Goal: Obtain resource: Download file/media

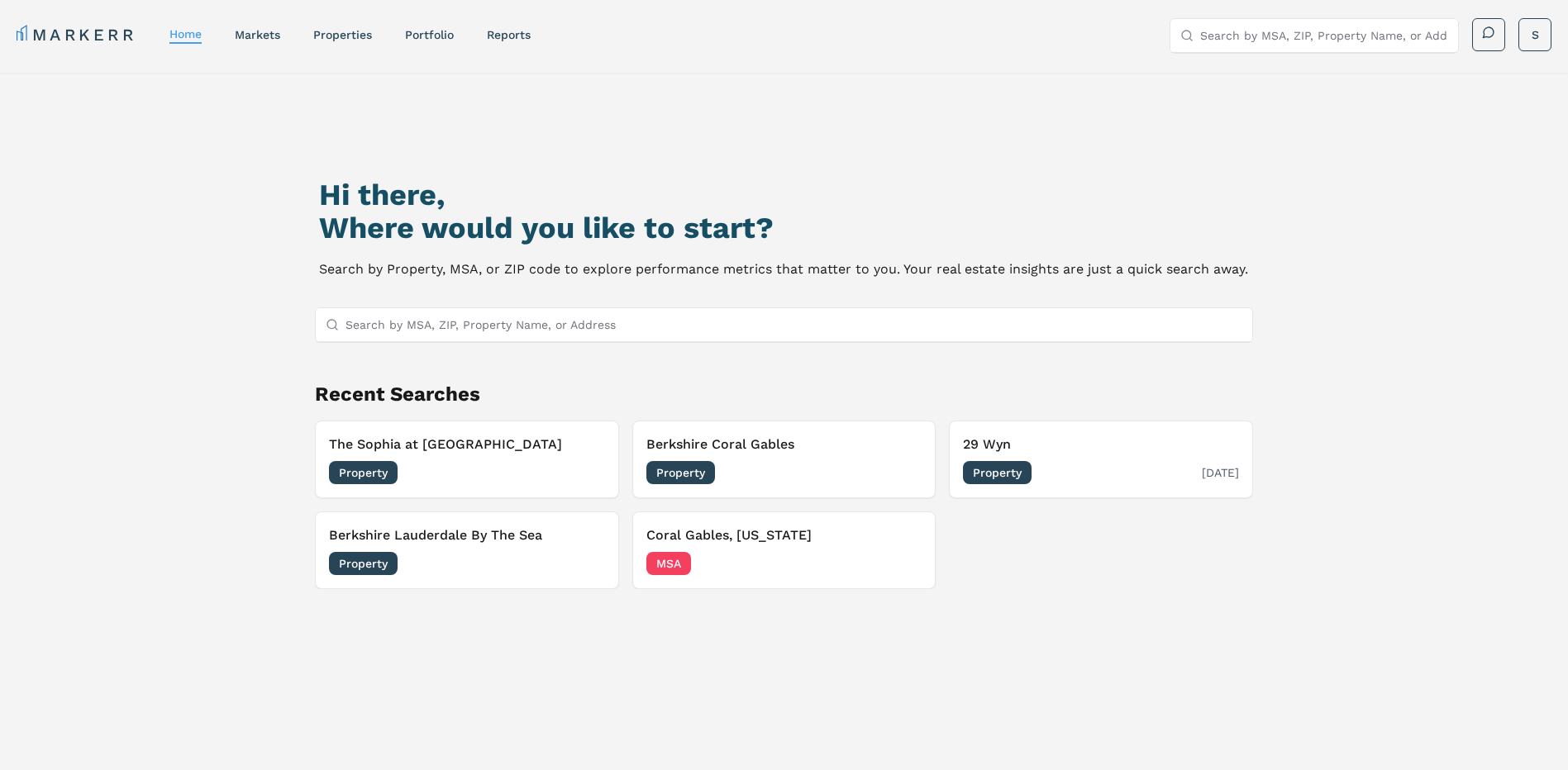
click at [1039, 446] on h3 "29 Wyn" at bounding box center [1101, 444] width 276 height 20
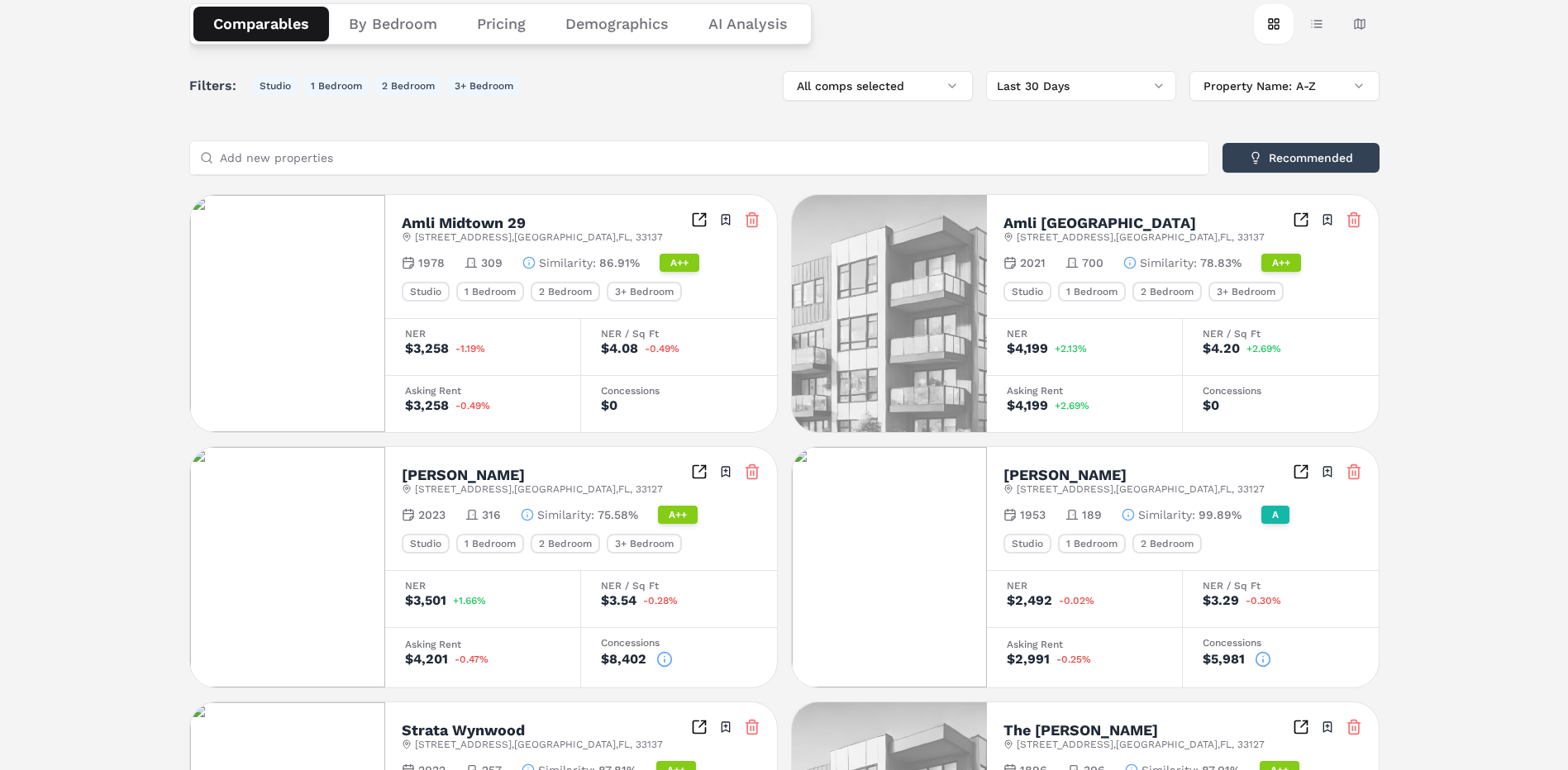
scroll to position [331, 0]
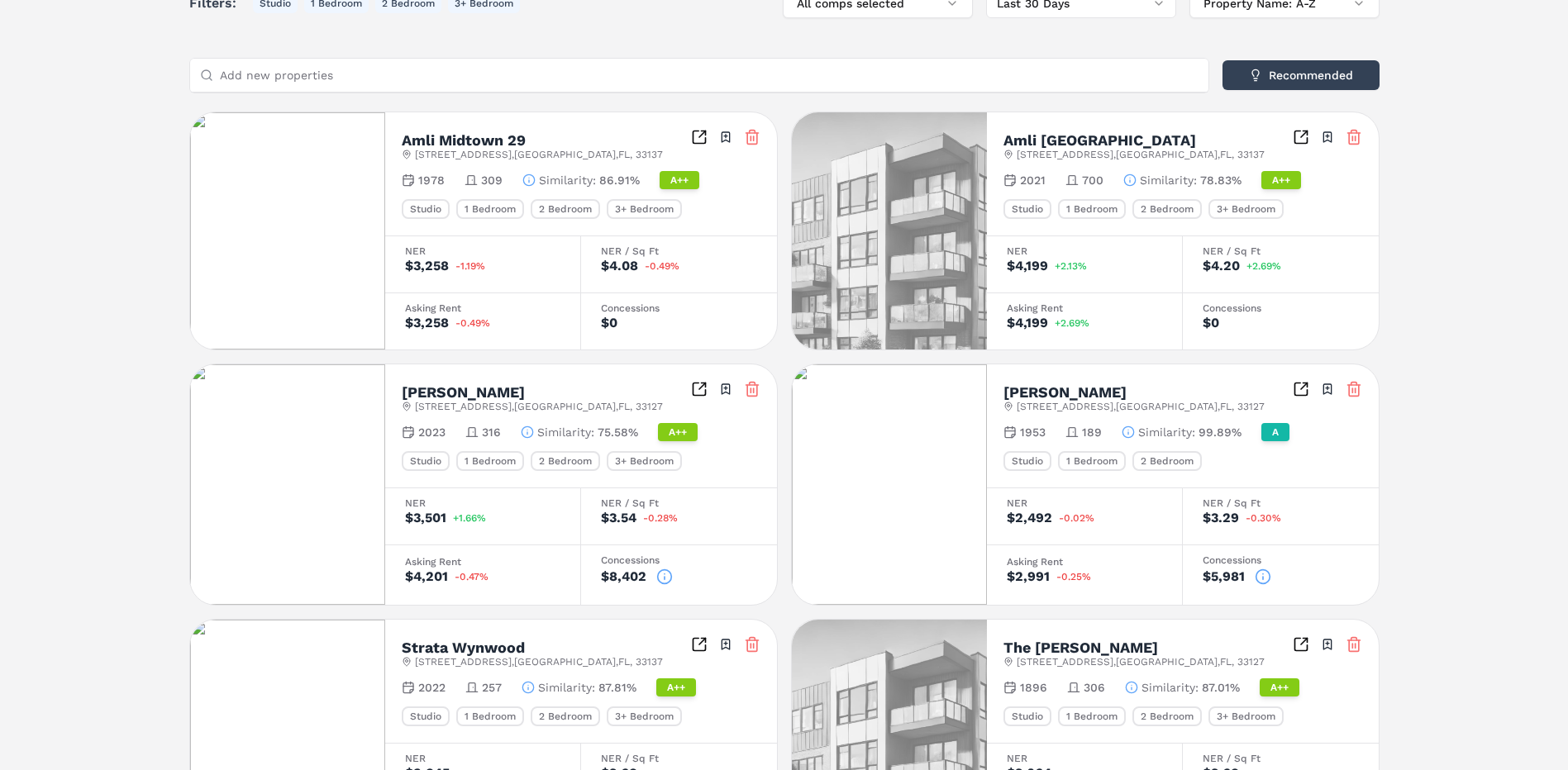
click at [664, 577] on icon at bounding box center [664, 577] width 0 height 3
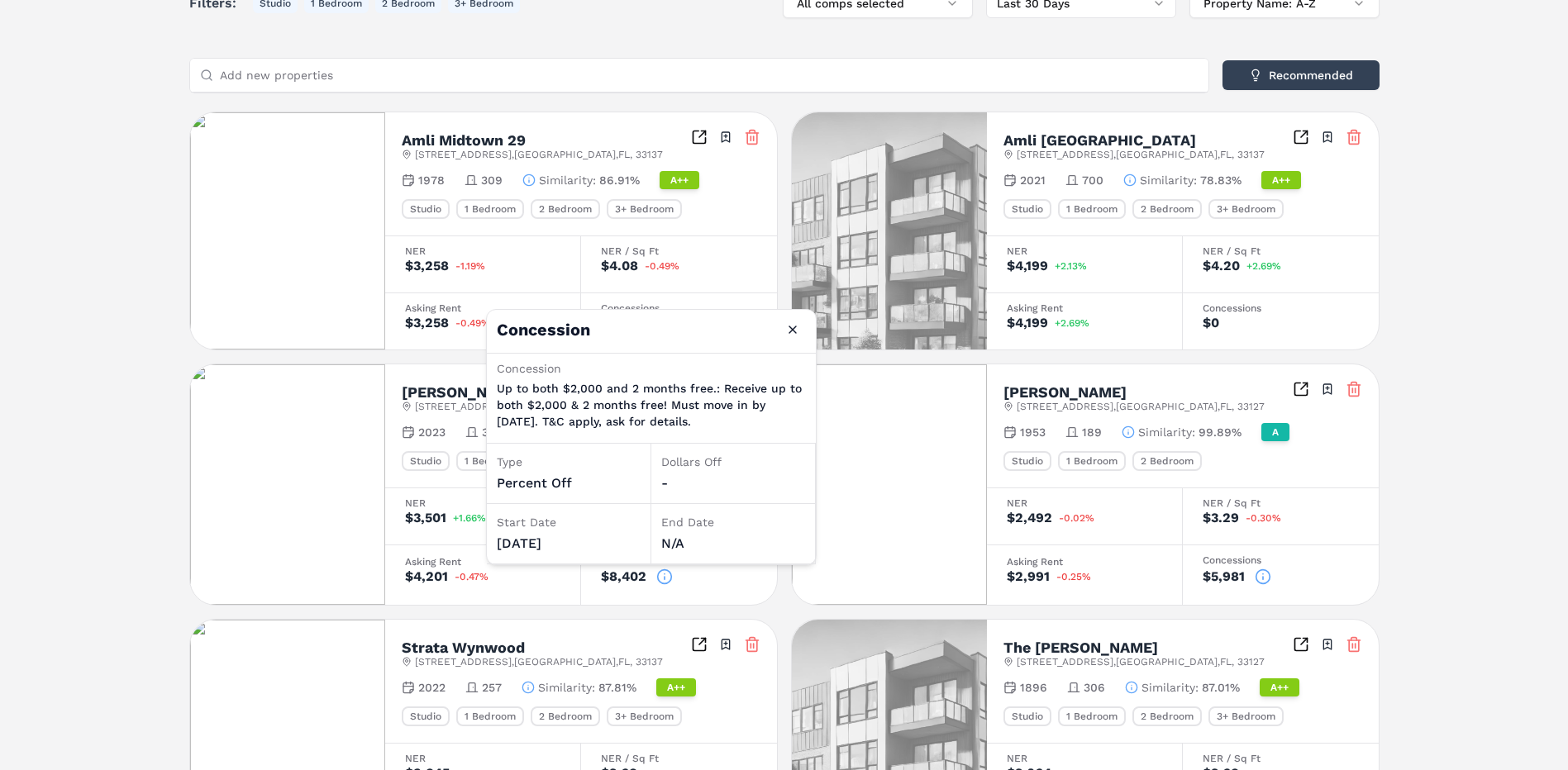
click at [1260, 573] on icon at bounding box center [1262, 576] width 16 height 16
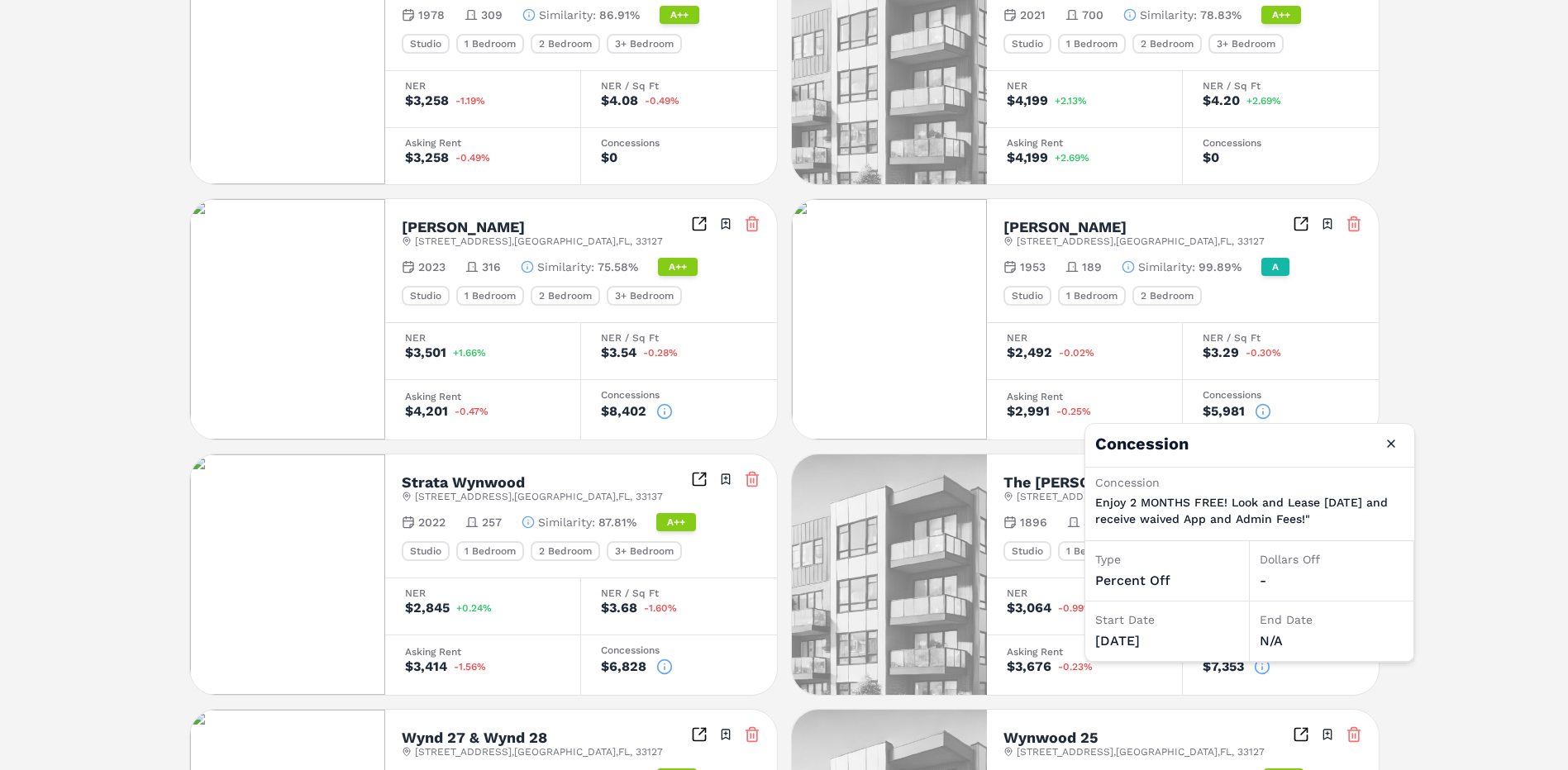
scroll to position [661, 0]
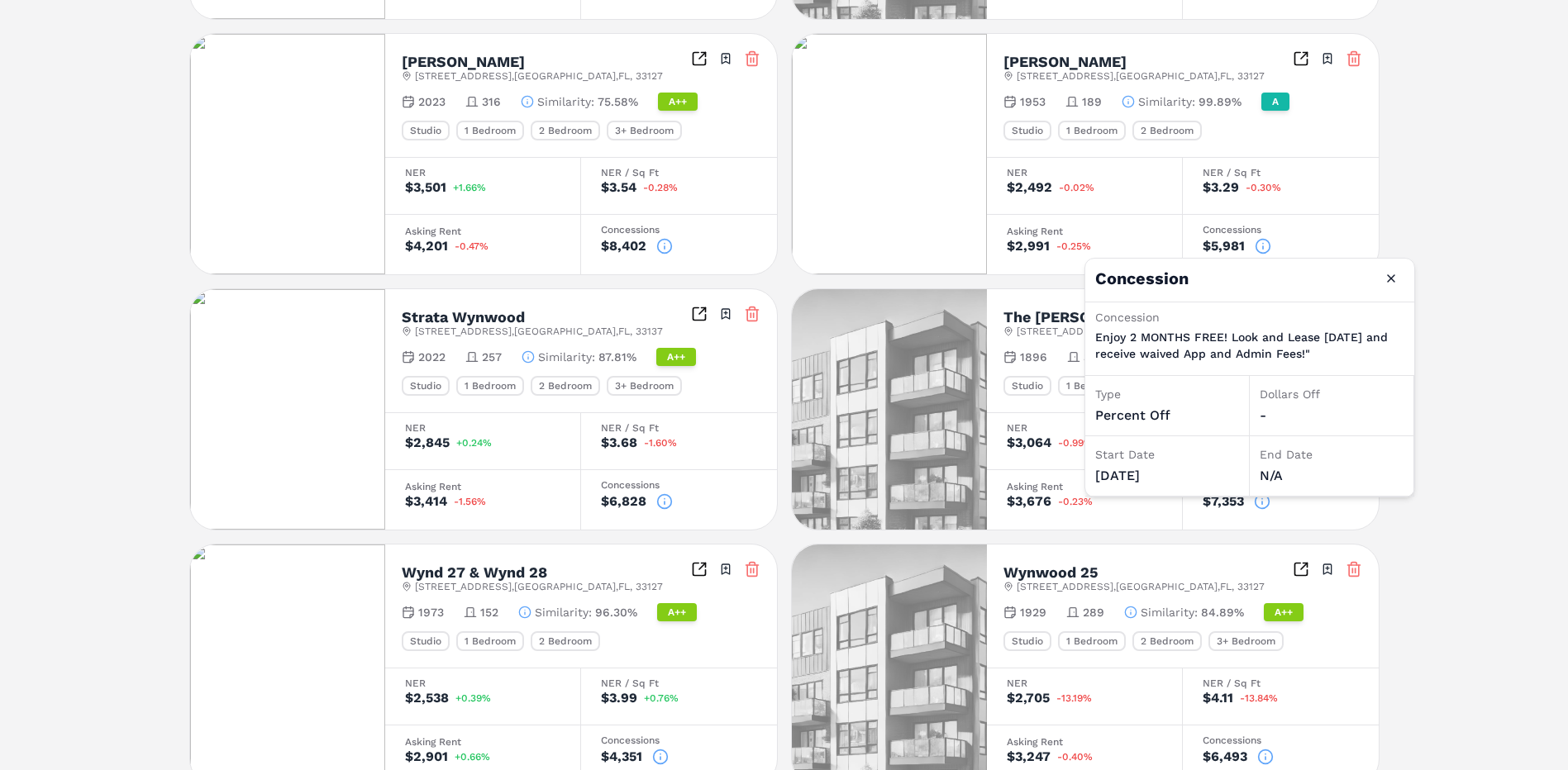
click at [1459, 546] on div "29 Wyn A++ 2828 NW 1st Ave , Miami , FL , 33127 Toggle portfolio menu - 248 Stu…" at bounding box center [784, 108] width 1568 height 1394
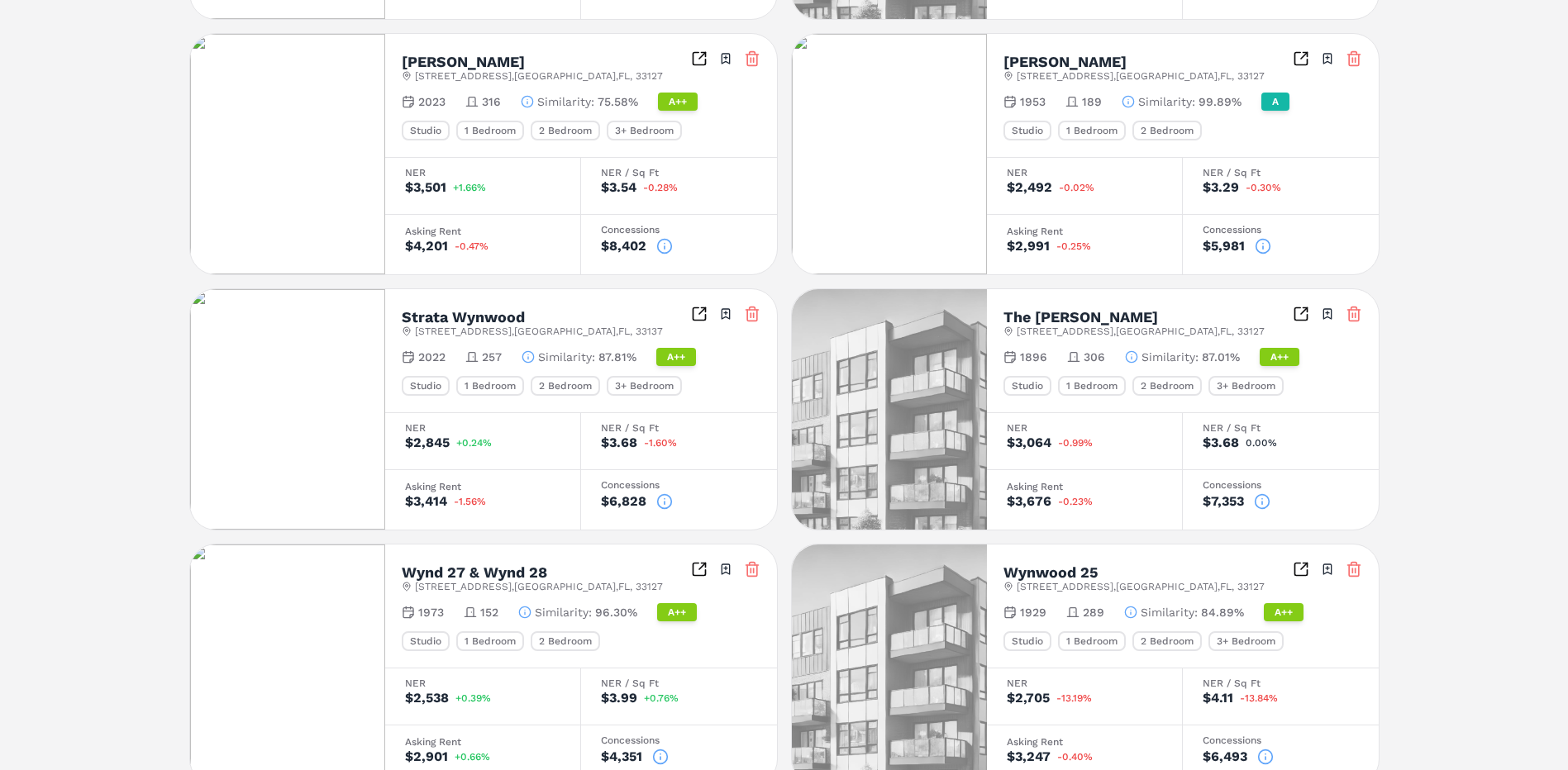
click at [1260, 500] on icon at bounding box center [1261, 501] width 16 height 16
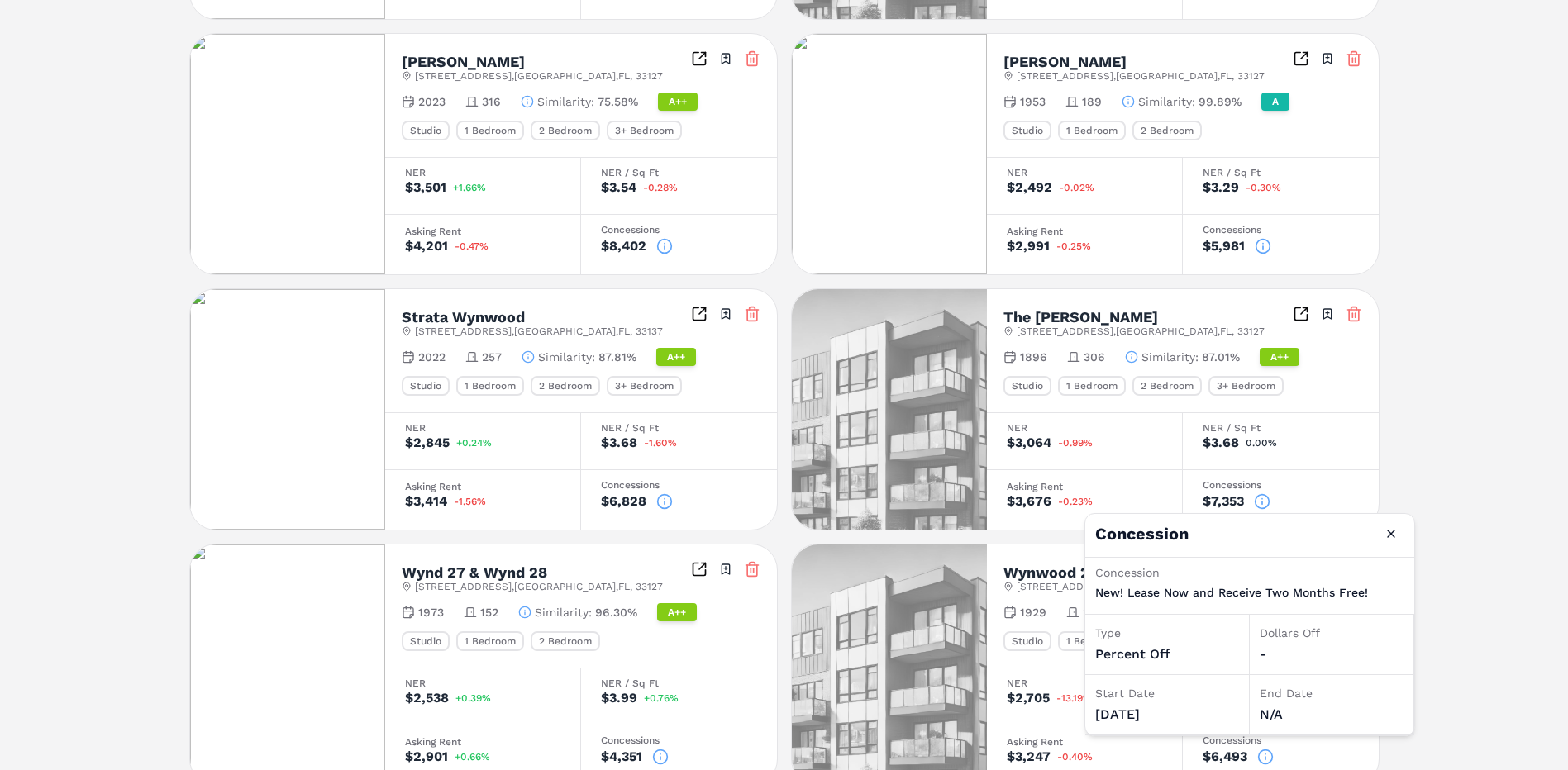
click at [1463, 516] on div "29 Wyn A++ 2828 NW 1st Ave , Miami , FL , 33127 Toggle portfolio menu - 248 Stu…" at bounding box center [784, 108] width 1568 height 1394
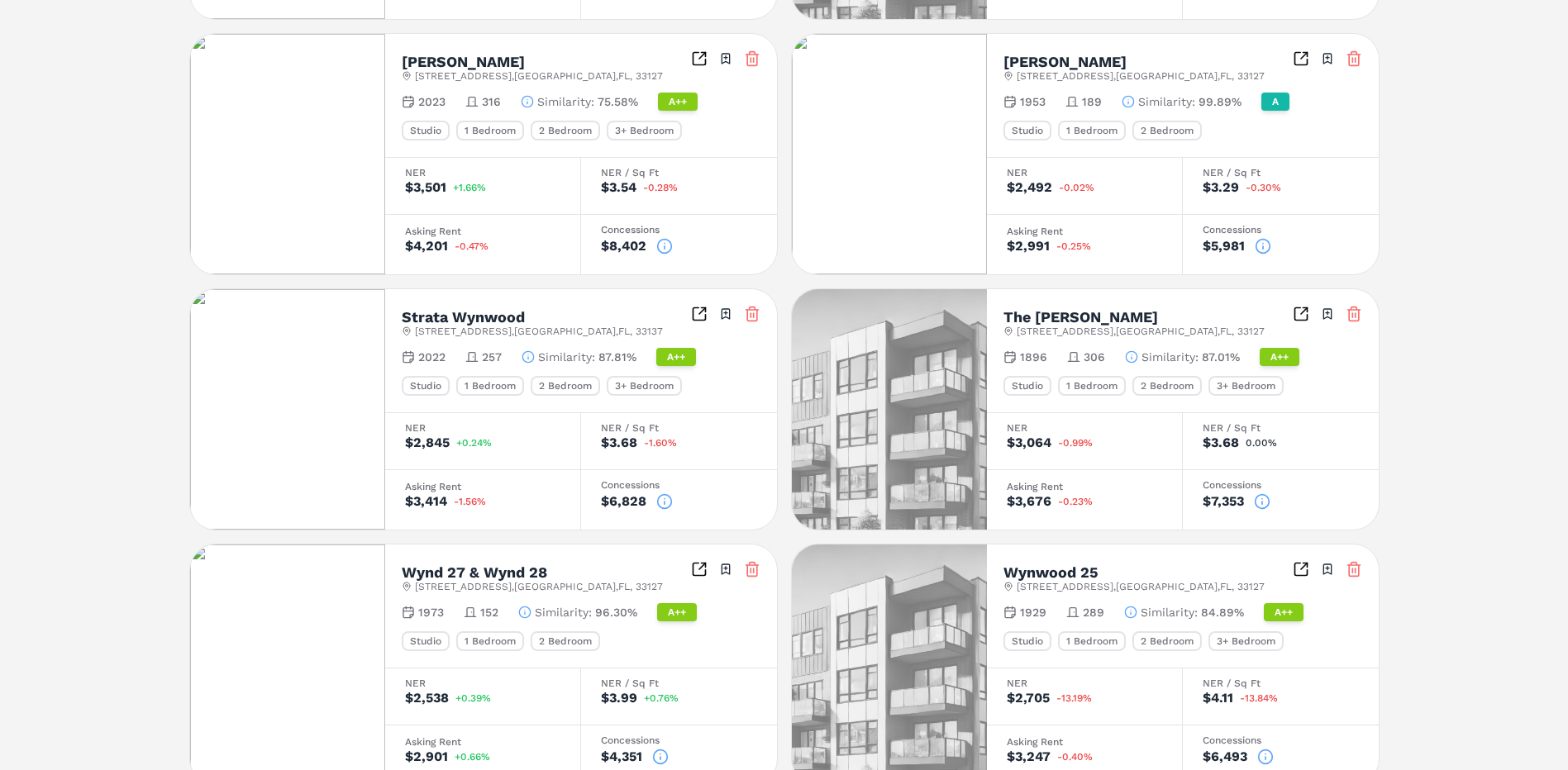
scroll to position [739, 0]
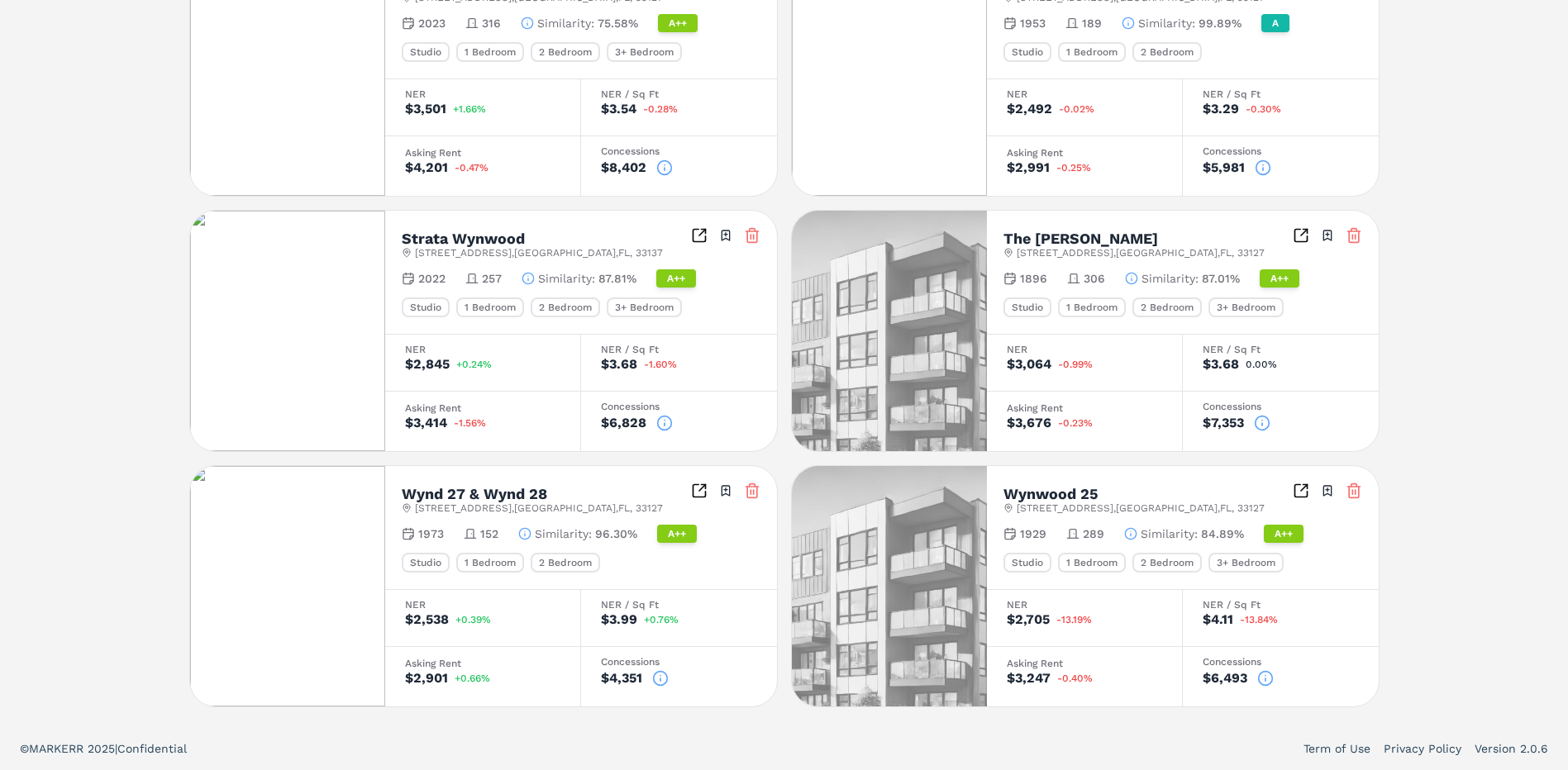
click at [656, 674] on icon at bounding box center [660, 677] width 16 height 16
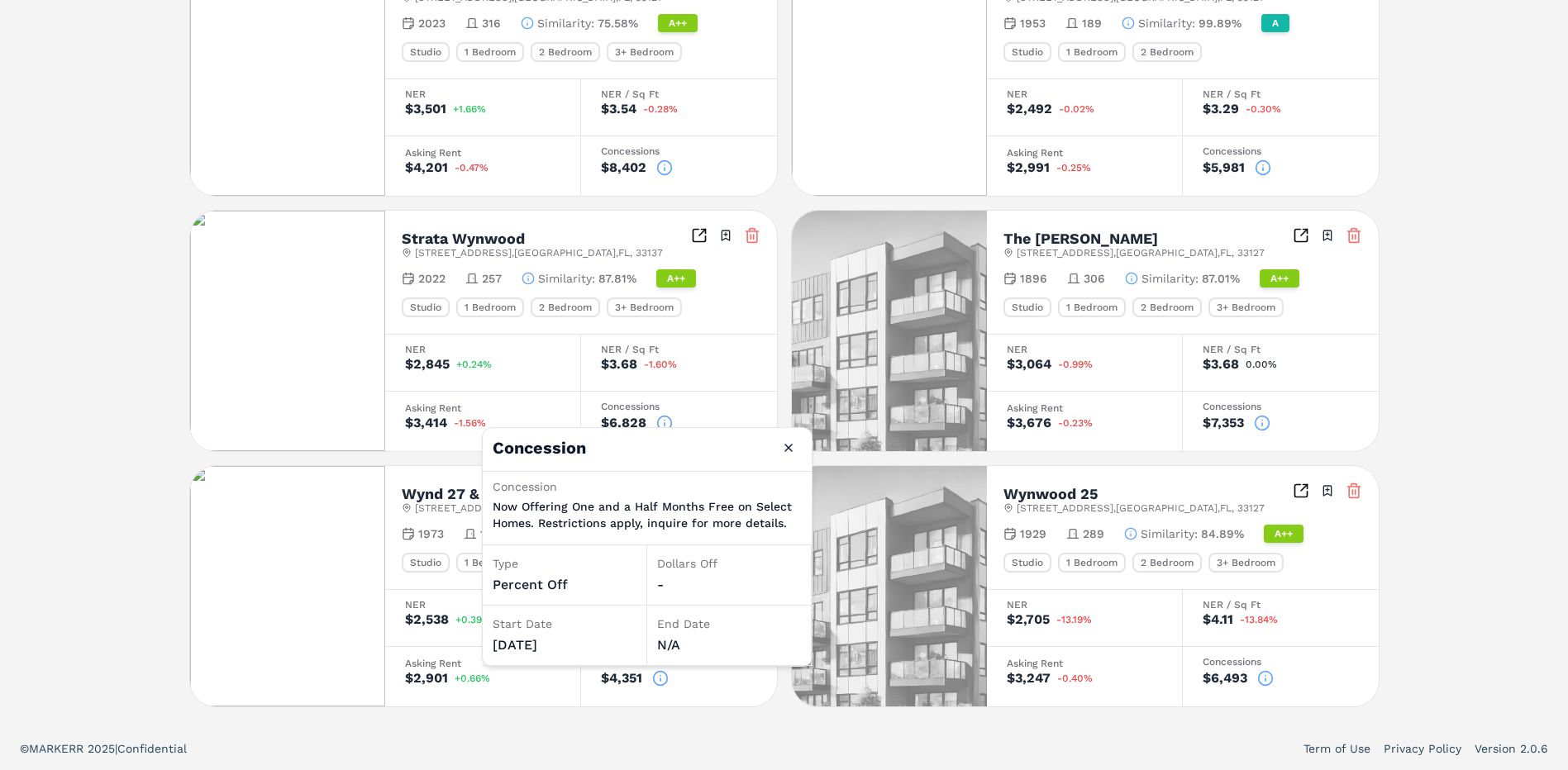
click at [678, 720] on div "29 Wyn A++ 2828 NW 1st Ave , Miami , FL , 33127 Toggle portfolio menu - 248 Stu…" at bounding box center [784, 30] width 1568 height 1394
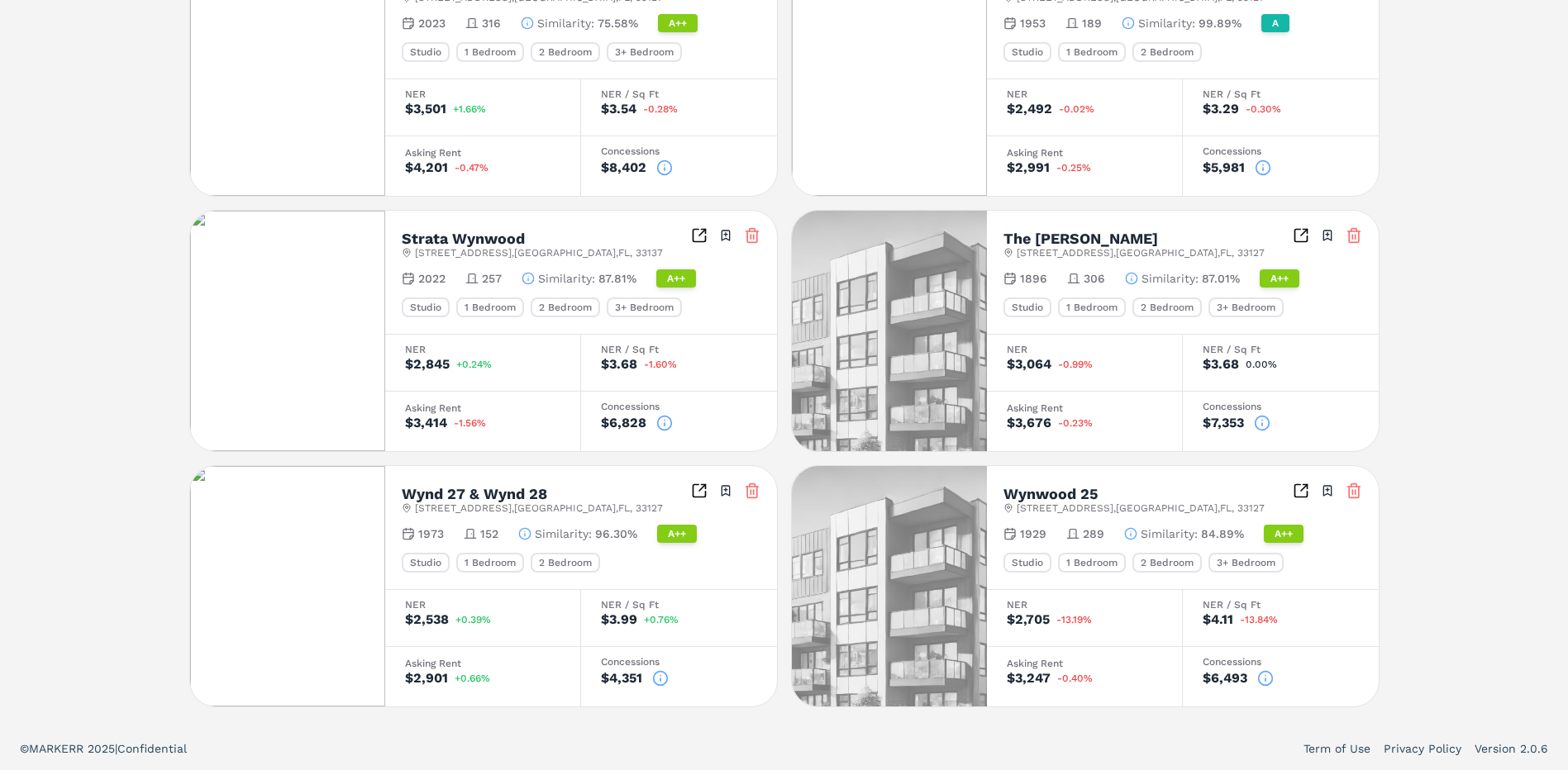
click at [1265, 673] on icon at bounding box center [1265, 677] width 16 height 16
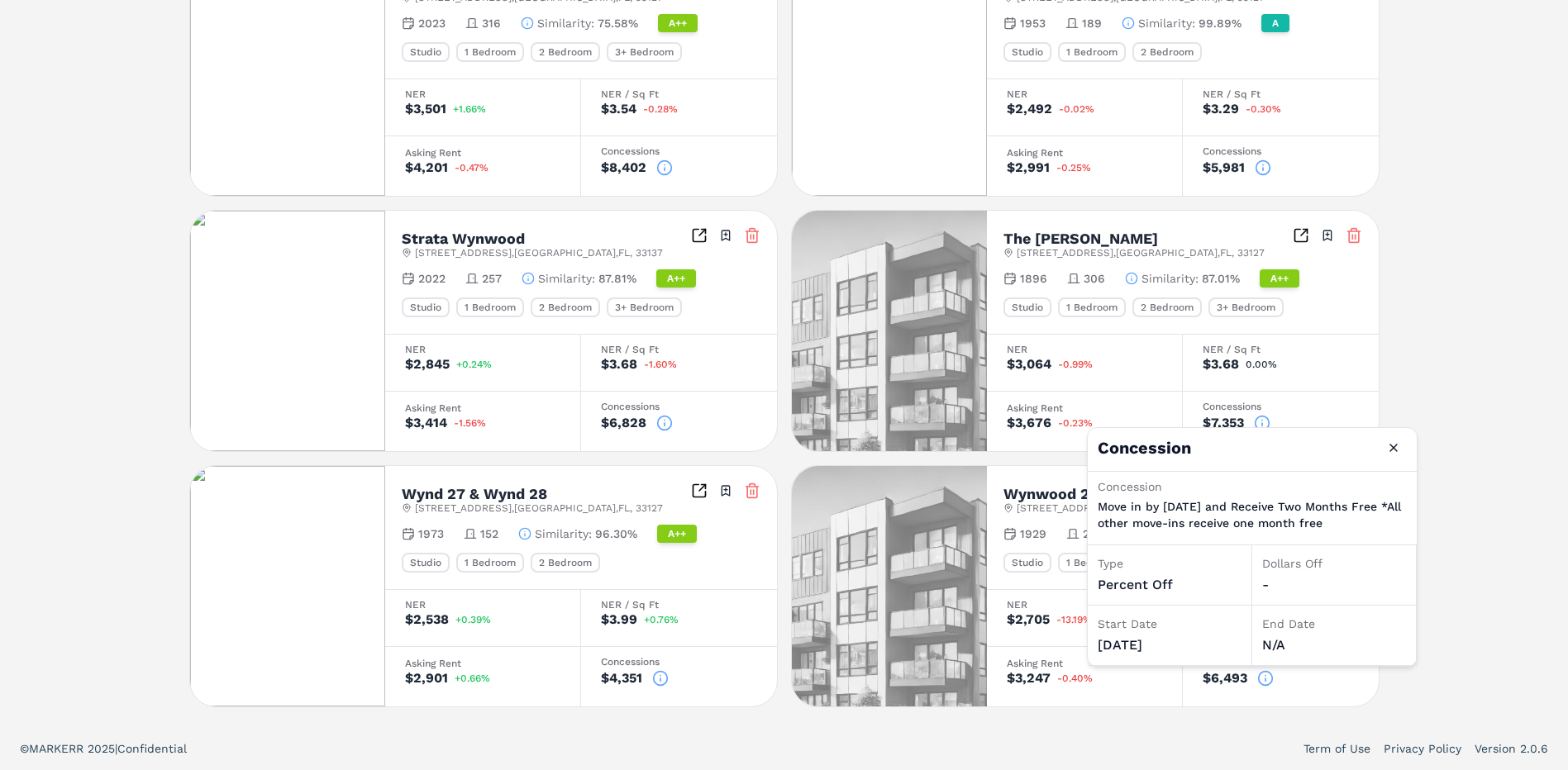
click at [1476, 350] on div "29 Wyn A++ 2828 NW 1st Ave , Miami , FL , 33127 Toggle portfolio menu - 248 Stu…" at bounding box center [784, 30] width 1568 height 1394
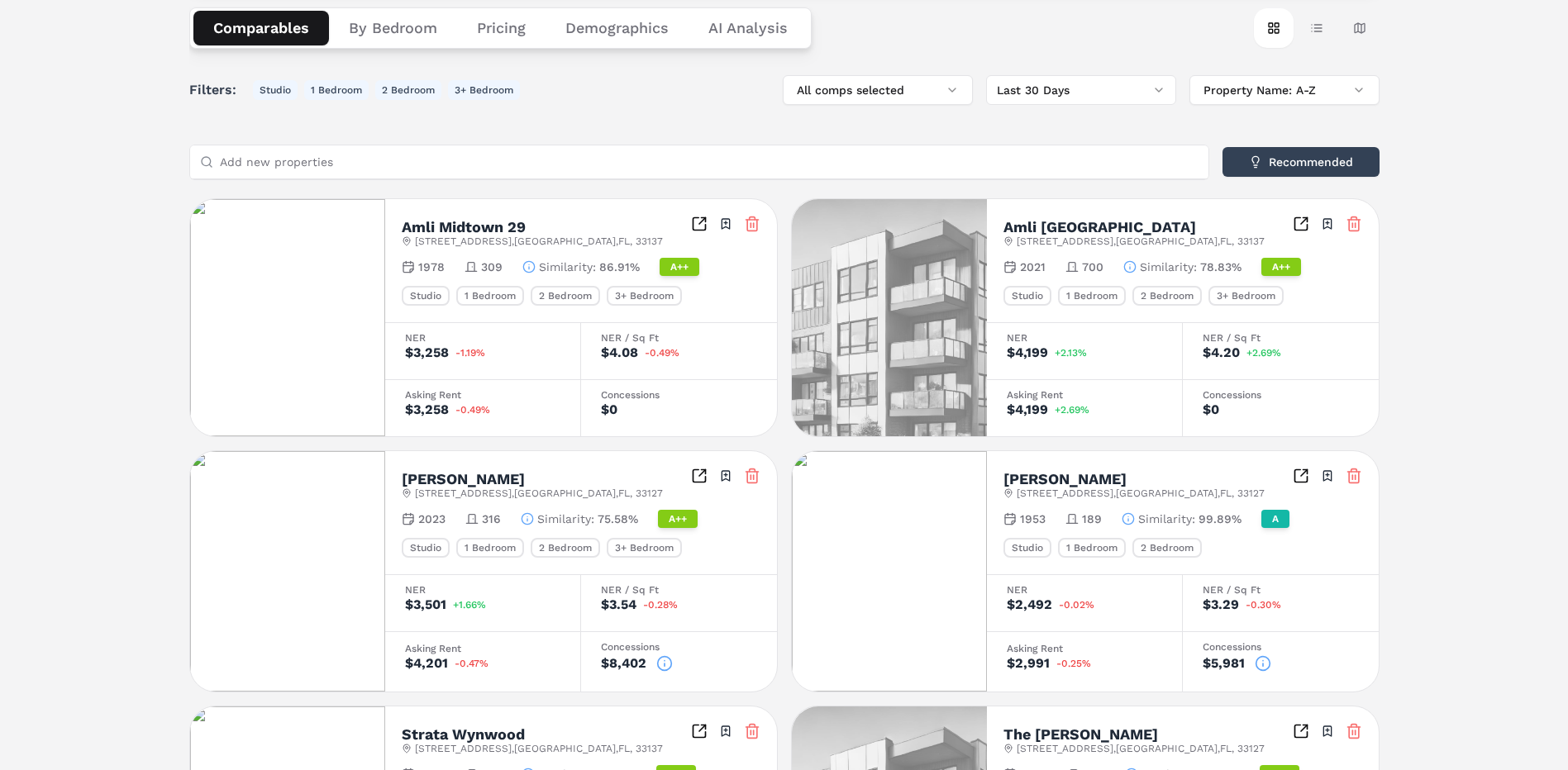
scroll to position [0, 0]
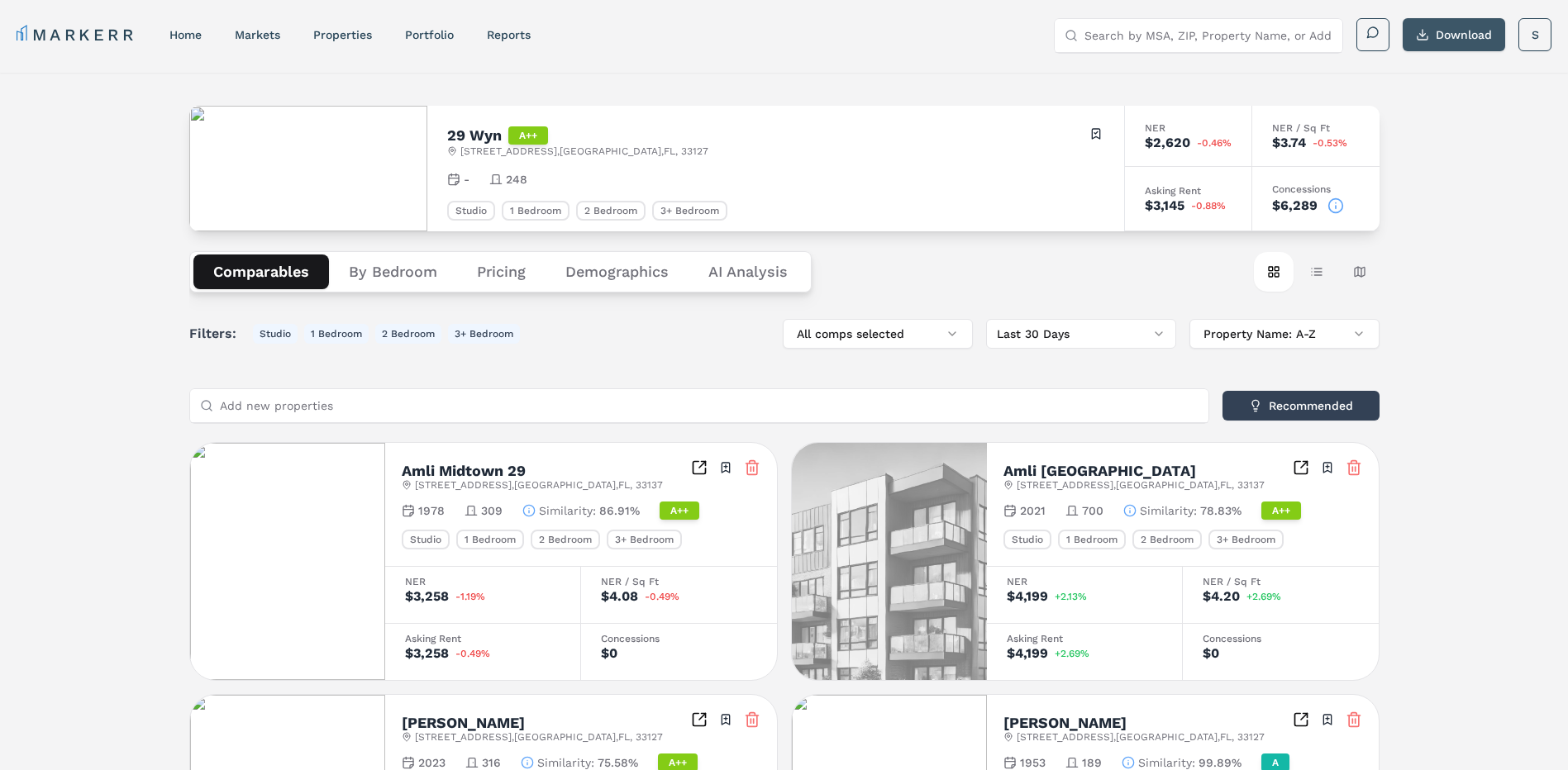
click at [1460, 34] on button "Download" at bounding box center [1454, 34] width 103 height 33
